Goal: Information Seeking & Learning: Check status

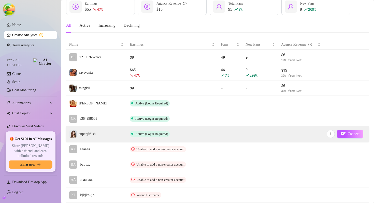
scroll to position [33, 0]
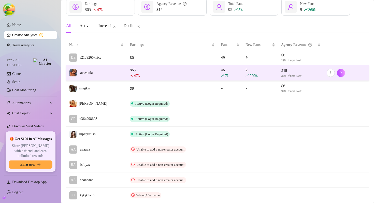
click at [123, 73] on td "savsvania" at bounding box center [96, 73] width 60 height 16
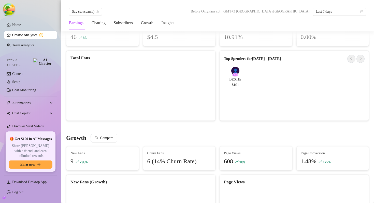
scroll to position [363, 0]
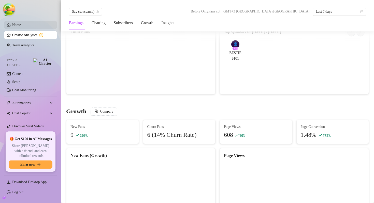
click at [21, 26] on link "Home" at bounding box center [16, 25] width 9 height 4
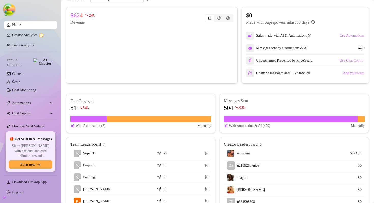
scroll to position [150, 0]
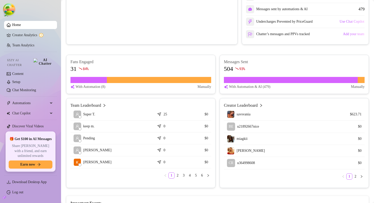
click at [227, 65] on article "Messages Sent" at bounding box center [294, 62] width 141 height 6
drag, startPoint x: 227, startPoint y: 72, endPoint x: 258, endPoint y: 72, distance: 31.0
click at [258, 65] on article "Messages Sent" at bounding box center [294, 62] width 141 height 6
click at [261, 89] on article "With Automation & AI (479)" at bounding box center [249, 87] width 41 height 6
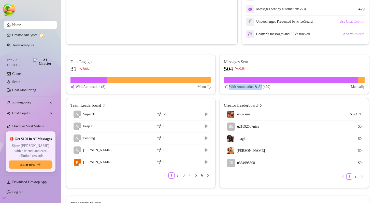
drag, startPoint x: 261, startPoint y: 99, endPoint x: 229, endPoint y: 99, distance: 32.3
click at [229, 89] on article "With Automation & AI (479)" at bounding box center [249, 87] width 41 height 6
copy article "With Automation & AI"
click at [216, 74] on div "Fans Engaged 31 84 % With Automation (8) Manually Messages Sent 504 93 % With A…" at bounding box center [217, 74] width 302 height 39
click at [232, 89] on article "With Automation & AI (479)" at bounding box center [249, 87] width 41 height 6
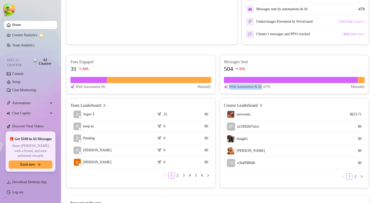
drag, startPoint x: 232, startPoint y: 98, endPoint x: 260, endPoint y: 99, distance: 28.5
click at [260, 89] on article "With Automation & AI (479)" at bounding box center [249, 87] width 41 height 6
click at [35, 36] on link "Creator Analytics" at bounding box center [32, 35] width 41 height 8
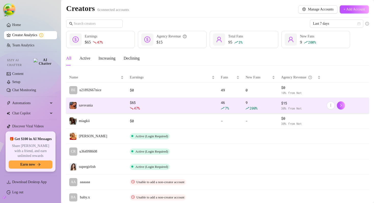
click at [147, 108] on div "47 %" at bounding box center [172, 108] width 85 height 6
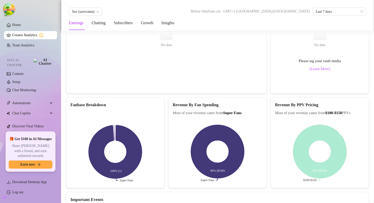
scroll to position [1014, 0]
